Goal: Find specific page/section: Find specific page/section

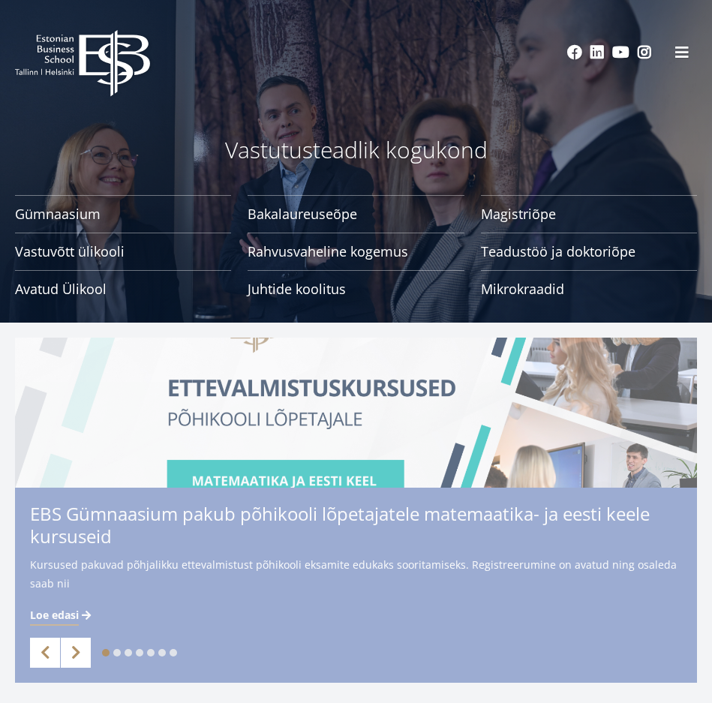
click at [680, 66] on div "EBS Logo Created with Sketch. Social Links Facebook Linkedin Youtube Instagram" at bounding box center [356, 52] width 712 height 45
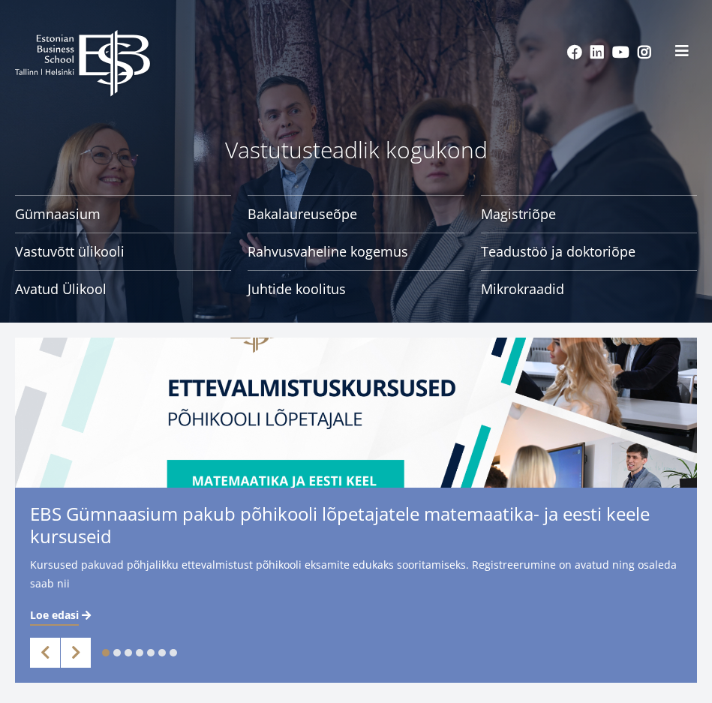
click at [682, 55] on span at bounding box center [681, 50] width 15 height 15
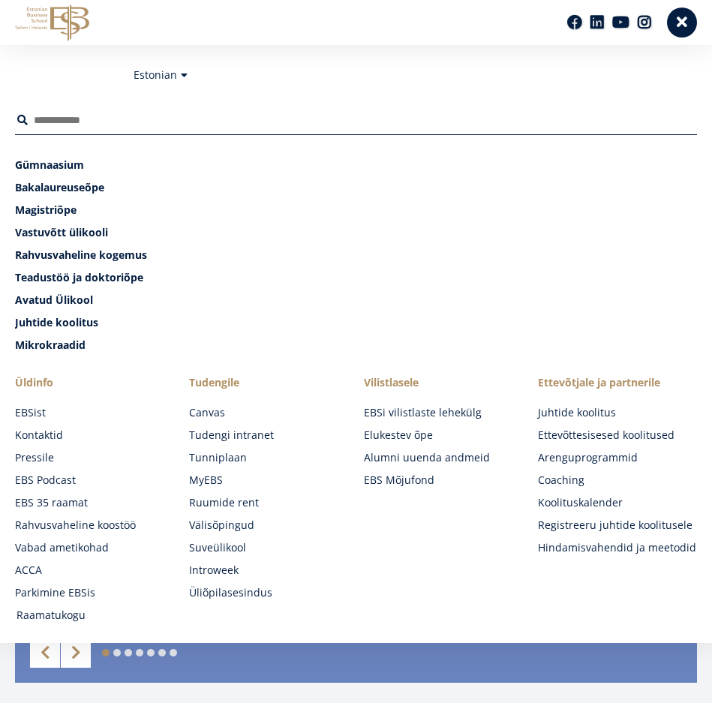
click at [46, 616] on link "Raamatukogu" at bounding box center [95, 614] width 159 height 15
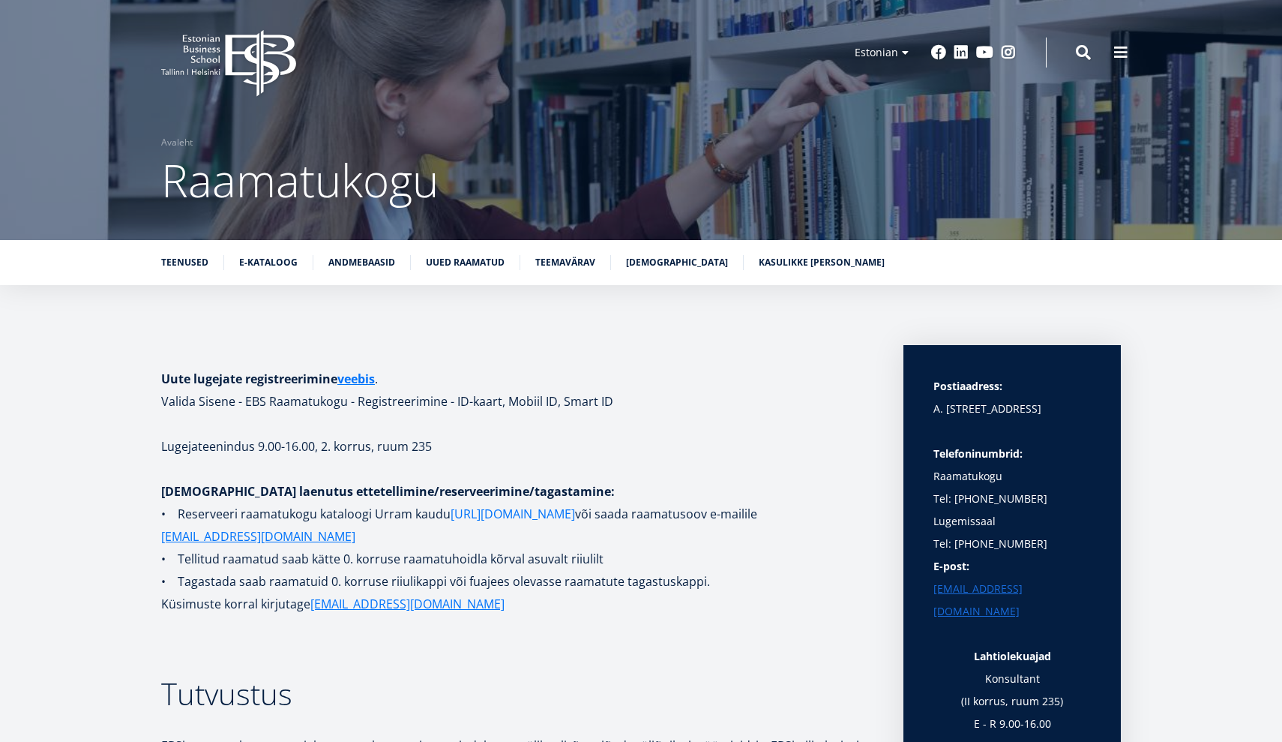
click at [528, 515] on link "[URL][DOMAIN_NAME]" at bounding box center [513, 513] width 124 height 22
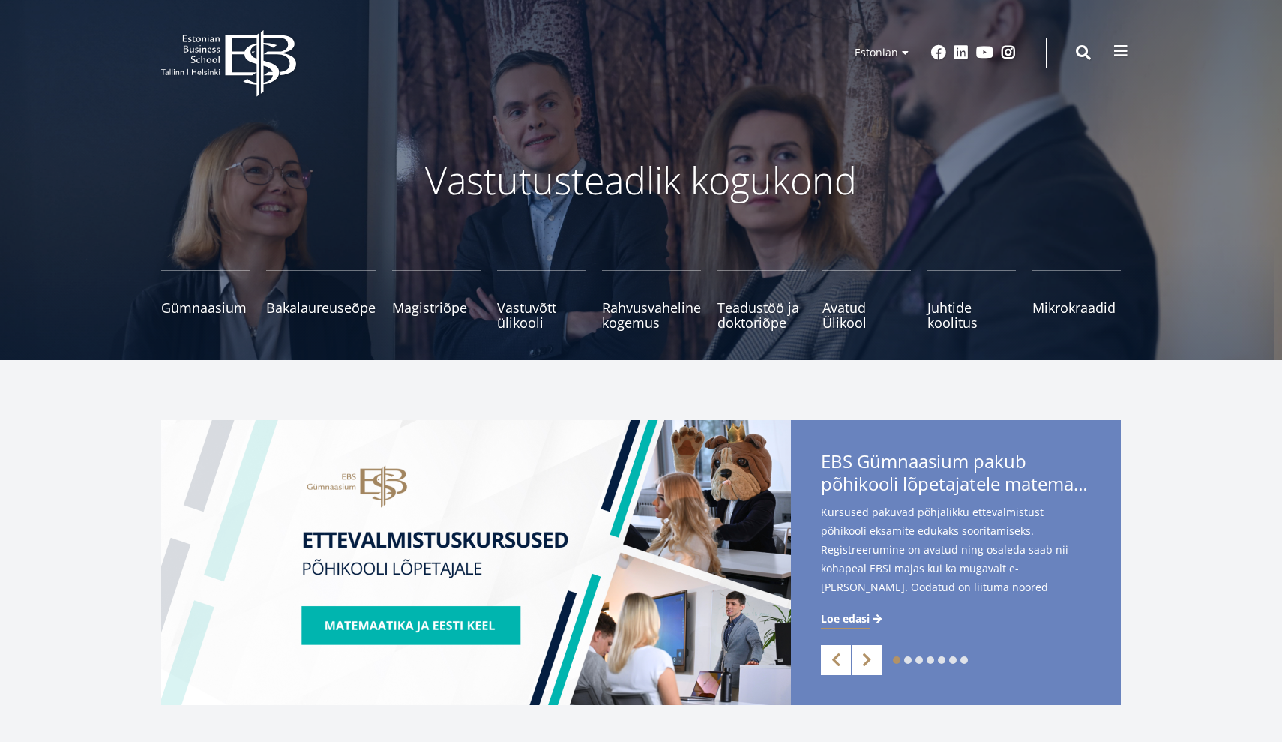
click at [1123, 49] on span at bounding box center [1121, 50] width 15 height 15
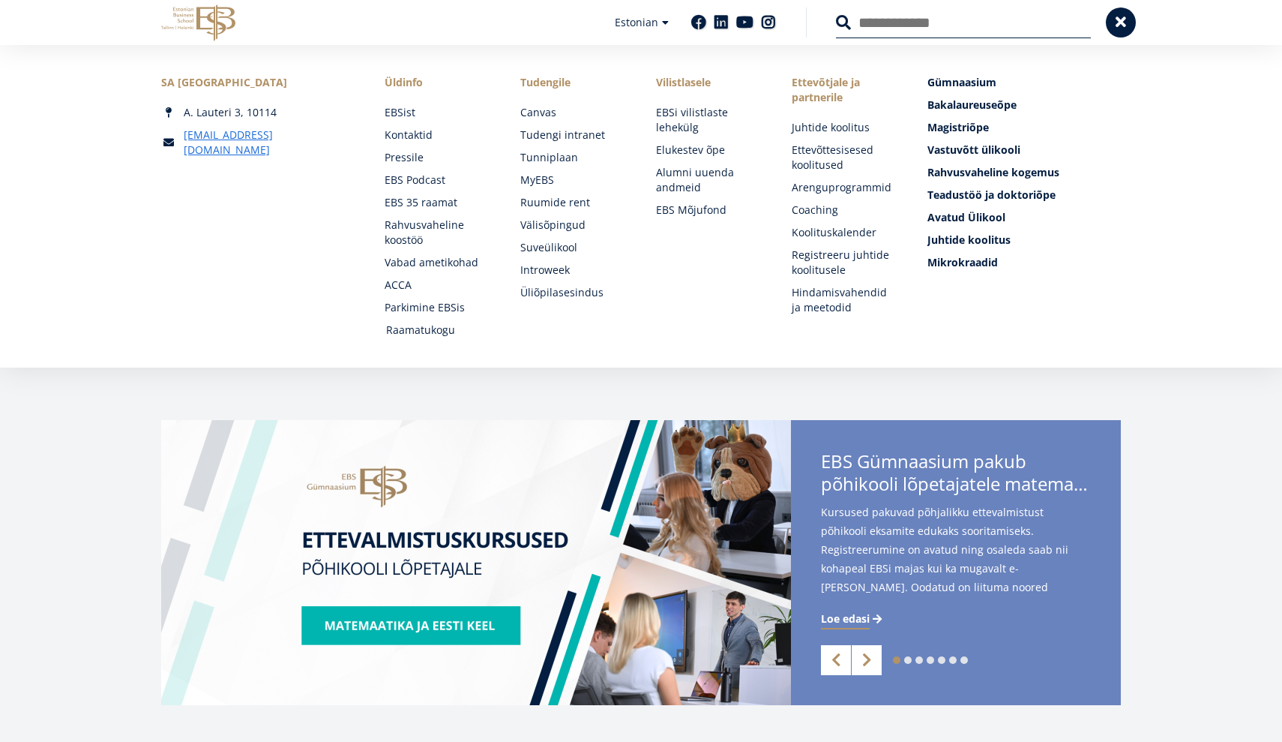
click at [451, 328] on link "Raamatukogu" at bounding box center [439, 329] width 106 height 15
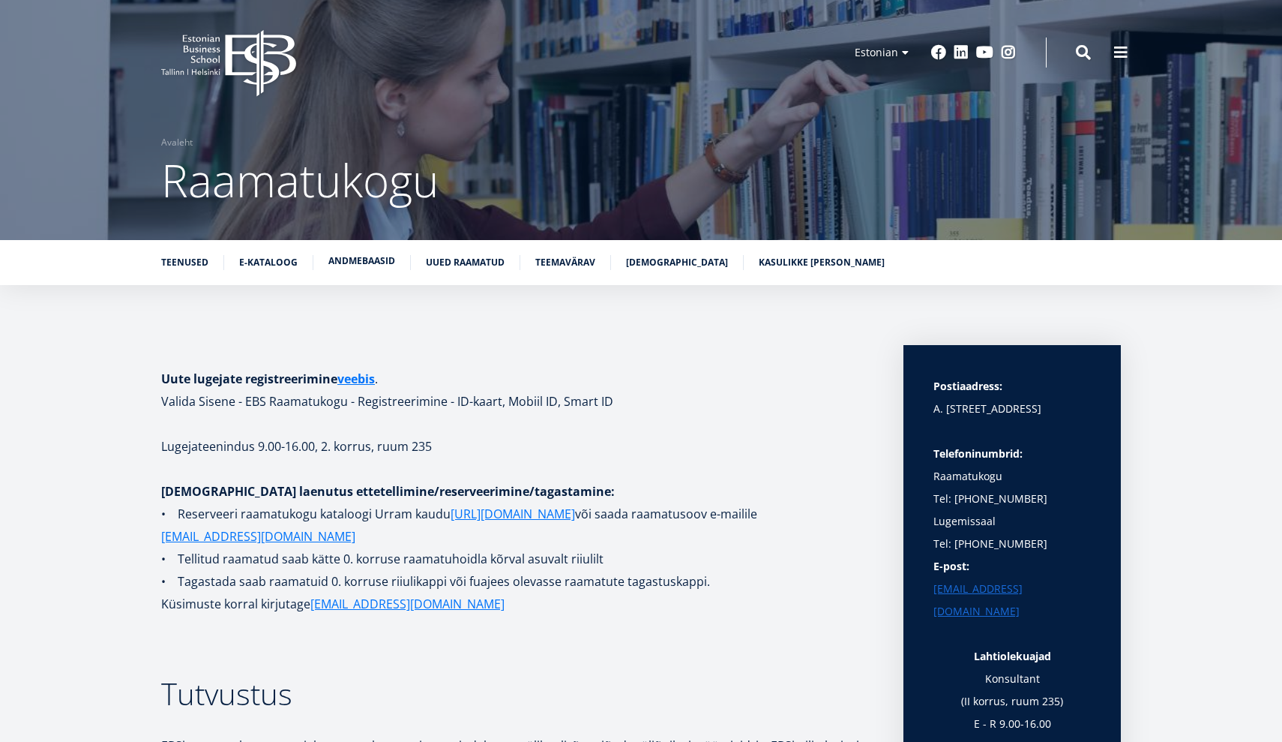
click at [374, 265] on link "Andmebaasid" at bounding box center [361, 260] width 67 height 15
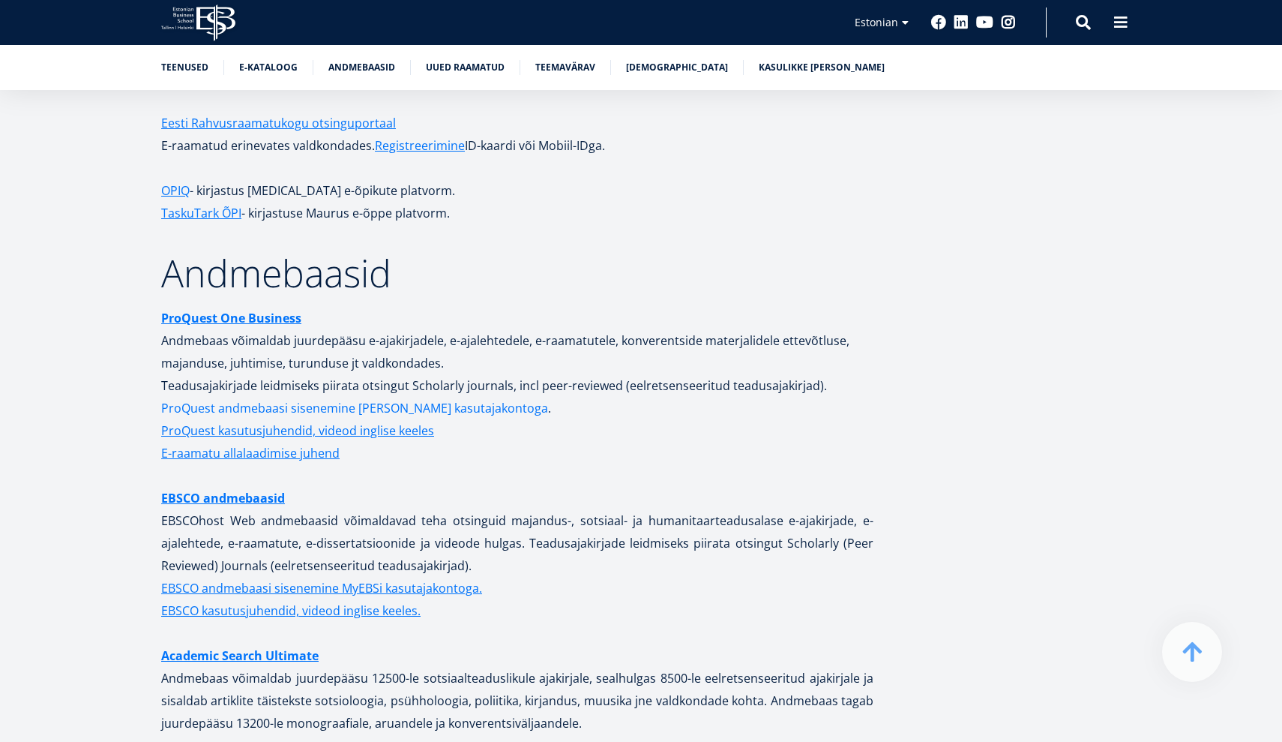
click at [423, 397] on link "ProQuest andmebaasi sisenemine MyEBS kasutajakontoga" at bounding box center [354, 408] width 387 height 22
